Goal: Task Accomplishment & Management: Complete application form

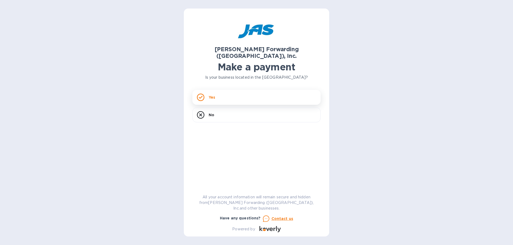
click at [228, 92] on div "Yes" at bounding box center [256, 97] width 128 height 15
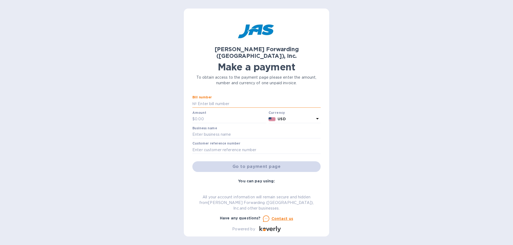
click at [221, 100] on input "text" at bounding box center [259, 104] width 124 height 8
click at [205, 100] on input "text" at bounding box center [259, 104] width 124 height 8
paste input "BNA503303237"
type input "BNA503303237"
click at [214, 115] on input "text" at bounding box center [231, 119] width 72 height 8
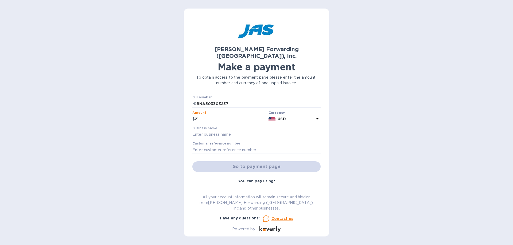
type input "2"
type input "12,018.55"
click at [231, 131] on input "text" at bounding box center [256, 135] width 128 height 8
type input "LEATHER BROTHERS INC."
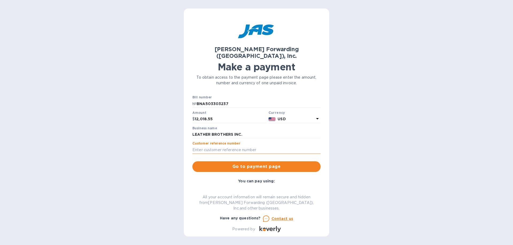
paste input "BNA503303237"
type input "BNA503303237"
click at [261, 164] on span "Go to payment page" at bounding box center [257, 167] width 120 height 6
